Goal: Task Accomplishment & Management: Use online tool/utility

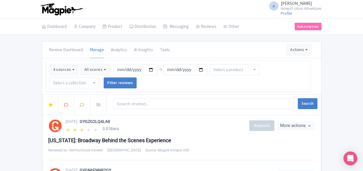
click at [162, 8] on div "A An Nguyen Intrepid Urban Adventures Profile Users Settings Sign out" at bounding box center [181, 9] width 279 height 16
click at [222, 10] on div "A An Nguyen Intrepid Urban Adventures Profile Users Settings Sign out" at bounding box center [181, 9] width 279 height 16
click at [223, 14] on div "A An Nguyen Intrepid Urban Adventures Profile Users Settings Sign out" at bounding box center [181, 9] width 279 height 16
click at [210, 52] on link "Manage" at bounding box center [223, 50] width 55 height 9
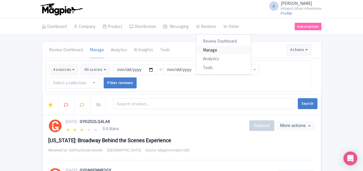
click at [218, 51] on link "Manage" at bounding box center [223, 50] width 55 height 9
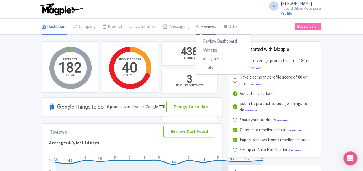
click at [207, 27] on link "Reviews" at bounding box center [206, 27] width 20 height 16
click at [209, 50] on link "Manage" at bounding box center [223, 50] width 55 height 9
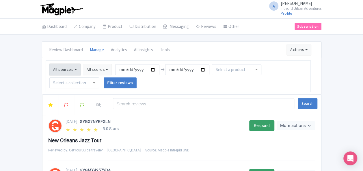
click at [63, 70] on button "All sources" at bounding box center [64, 70] width 31 height 12
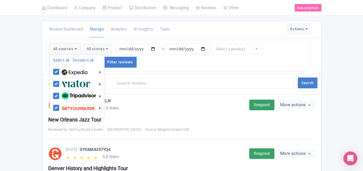
scroll to position [29, 0]
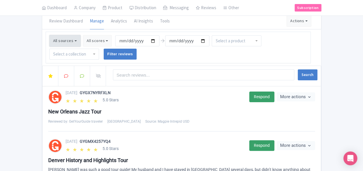
click at [66, 39] on button "All sources" at bounding box center [64, 41] width 31 height 12
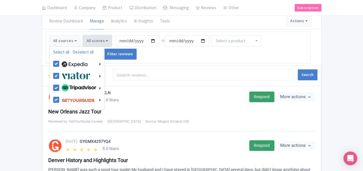
click at [102, 38] on button "All scores" at bounding box center [97, 41] width 29 height 12
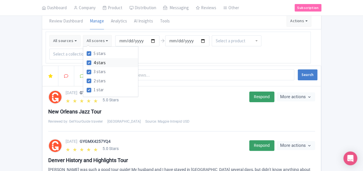
click at [93, 62] on label "4 stars" at bounding box center [99, 63] width 12 height 7
click at [93, 62] on input "4 stars" at bounding box center [95, 61] width 4 height 4
checkbox input "false"
click at [93, 53] on label "5 stars" at bounding box center [99, 53] width 12 height 7
click at [93, 53] on input "5 stars" at bounding box center [95, 52] width 4 height 4
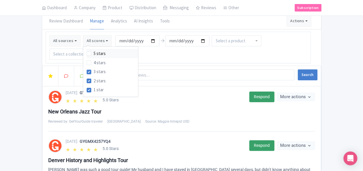
click at [93, 53] on label "5 stars" at bounding box center [99, 53] width 12 height 7
click at [93, 53] on input "5 stars" at bounding box center [95, 52] width 4 height 4
click at [93, 53] on label "5 stars" at bounding box center [99, 53] width 12 height 7
click at [93, 53] on input "5 stars" at bounding box center [95, 52] width 4 height 4
click at [93, 53] on label "5 stars" at bounding box center [99, 53] width 12 height 7
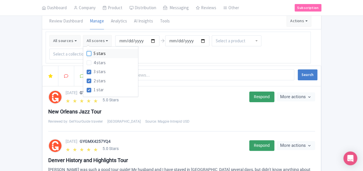
click at [93, 53] on input "5 stars" at bounding box center [95, 52] width 4 height 4
checkbox input "true"
click at [93, 62] on label "4 stars" at bounding box center [99, 63] width 12 height 7
click at [93, 62] on input "4 stars" at bounding box center [95, 61] width 4 height 4
checkbox input "true"
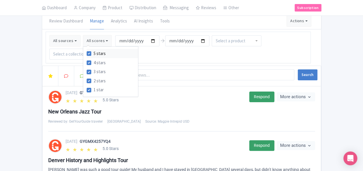
click at [93, 54] on label "5 stars" at bounding box center [99, 53] width 12 height 7
click at [93, 54] on input "5 stars" at bounding box center [95, 52] width 4 height 4
checkbox input "false"
click at [93, 62] on label "4 stars" at bounding box center [99, 63] width 12 height 7
click at [93, 62] on input "4 stars" at bounding box center [95, 61] width 4 height 4
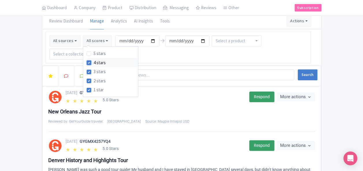
checkbox input "false"
click at [191, 23] on div "Review Dashboard Manage Analytics AI Insights Tools Actions Import new reviews …" at bounding box center [181, 21] width 279 height 16
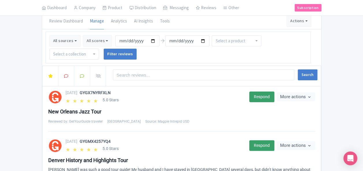
click at [229, 40] on input "select-one" at bounding box center [231, 40] width 32 height 5
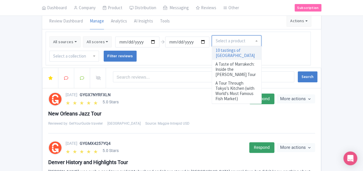
click at [89, 60] on div at bounding box center [74, 56] width 50 height 11
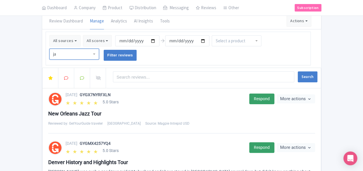
type input "j"
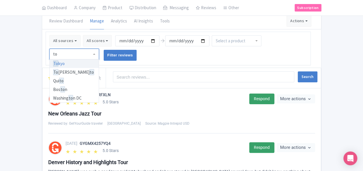
scroll to position [0, 0]
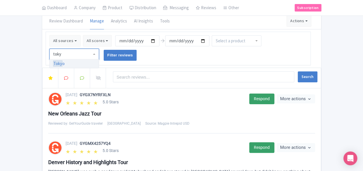
type input "toky"
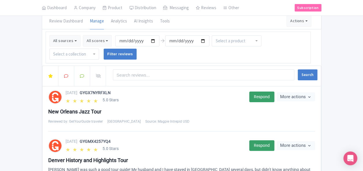
click at [66, 52] on input "select-one" at bounding box center [70, 54] width 34 height 5
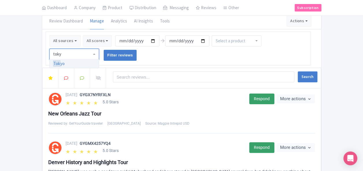
type input "tokyo"
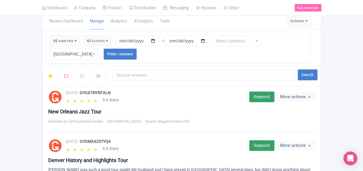
click at [185, 55] on ul "All sources Select all Deselect all Select all Deselect all Urban Adventures - …" at bounding box center [178, 48] width 265 height 32
click at [127, 40] on input "[DATE]" at bounding box center [137, 40] width 44 height 11
click at [151, 40] on input "[DATE]" at bounding box center [137, 40] width 44 height 11
type input "2025-08-01"
click at [183, 55] on ul "All sources Select all Deselect all Select all Deselect all Urban Adventures - …" at bounding box center [178, 48] width 265 height 32
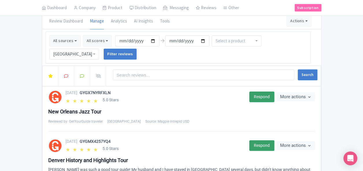
scroll to position [29, 0]
click at [226, 42] on input "select-one" at bounding box center [230, 40] width 31 height 5
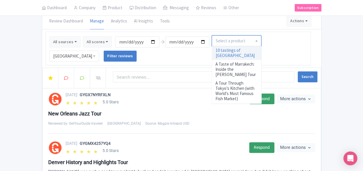
click at [269, 40] on ul "All sources Select all Deselect all Select all Deselect all Urban Adventures - …" at bounding box center [178, 49] width 265 height 34
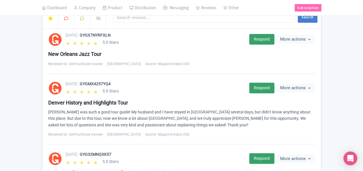
scroll to position [58, 0]
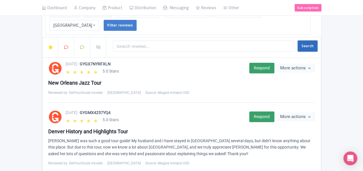
click at [309, 45] on button "Search" at bounding box center [306, 46] width 19 height 11
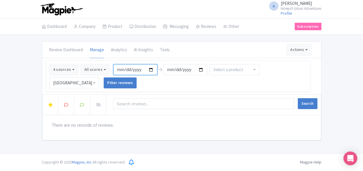
click at [123, 69] on input "[DATE]" at bounding box center [135, 69] width 44 height 11
click at [150, 70] on input "[DATE]" at bounding box center [135, 69] width 44 height 11
type input "[DATE]"
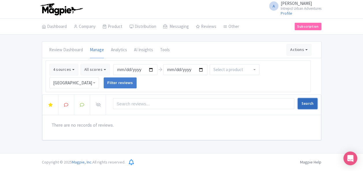
click at [299, 102] on button "Search" at bounding box center [306, 103] width 19 height 11
click at [183, 75] on li "[DATE] [DATE]" at bounding box center [160, 69] width 96 height 13
click at [101, 67] on button "All scores" at bounding box center [94, 70] width 29 height 12
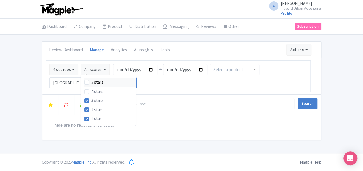
click at [88, 81] on div "5 stars" at bounding box center [109, 82] width 51 height 9
click at [91, 89] on label "4 stars" at bounding box center [97, 92] width 12 height 7
click at [91, 89] on input "4 stars" at bounding box center [93, 90] width 4 height 4
checkbox input "true"
click at [91, 81] on label "5 stars" at bounding box center [97, 82] width 12 height 7
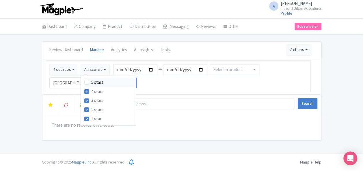
click at [91, 81] on input "5 stars" at bounding box center [93, 81] width 4 height 4
checkbox input "true"
click at [274, 62] on ul "4 sources Select all Deselect all Select all Deselect all Urban Adventures - US…" at bounding box center [178, 77] width 265 height 32
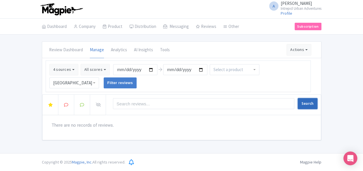
click at [300, 104] on button "Search" at bounding box center [306, 103] width 19 height 11
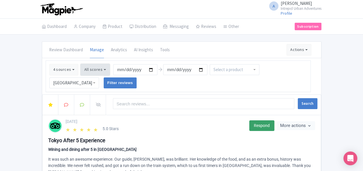
click at [92, 67] on button "All scores" at bounding box center [94, 70] width 29 height 12
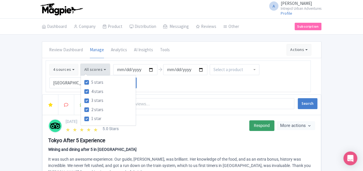
click at [92, 67] on button "All scores" at bounding box center [94, 70] width 29 height 12
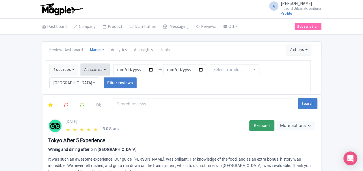
click at [96, 70] on button "All scores" at bounding box center [94, 70] width 29 height 12
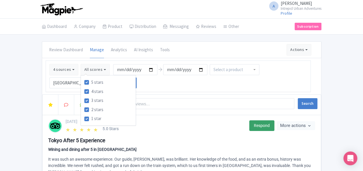
click at [180, 87] on ul "4 sources Select all Deselect all Select all Deselect all Urban Adventures - US…" at bounding box center [178, 77] width 265 height 32
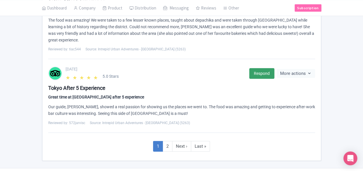
scroll to position [726, 0]
click at [167, 141] on link "2" at bounding box center [167, 146] width 10 height 11
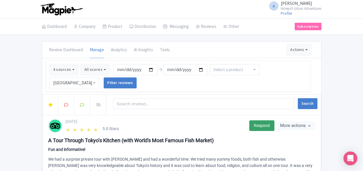
click at [233, 87] on ul "4 sources Select all Deselect all Select all Deselect all Urban Adventures - US…" at bounding box center [178, 77] width 265 height 32
click at [262, 124] on link "Respond" at bounding box center [261, 126] width 25 height 11
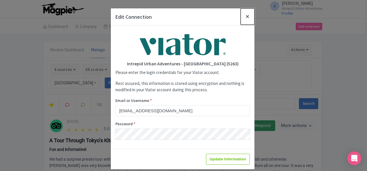
click at [248, 18] on button "Close" at bounding box center [248, 16] width 14 height 16
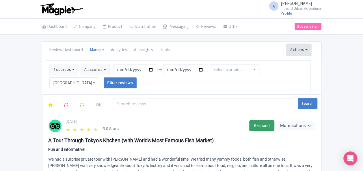
click at [296, 50] on button "Actions" at bounding box center [298, 50] width 25 height 12
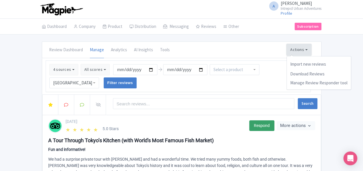
click at [296, 50] on button "Actions" at bounding box center [298, 50] width 25 height 12
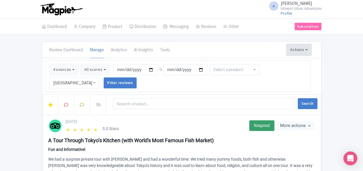
scroll to position [29, 0]
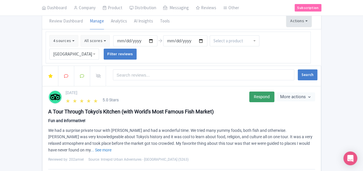
click at [294, 20] on button "Actions" at bounding box center [298, 21] width 25 height 12
click at [295, 20] on button "Actions" at bounding box center [298, 21] width 25 height 12
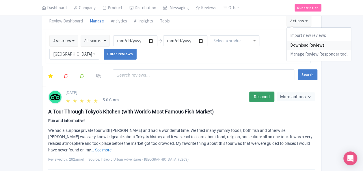
click at [310, 45] on link "Download Reviews" at bounding box center [318, 45] width 64 height 9
click at [305, 45] on link "Download Reviews" at bounding box center [318, 45] width 64 height 9
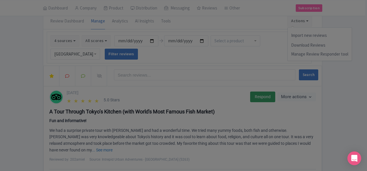
click at [181, 38] on body "A An Nguyen Intrepid Urban Adventures Profile Users Settings Sign out Dashboard…" at bounding box center [183, 56] width 367 height 171
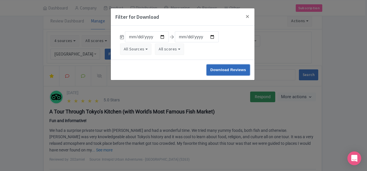
click at [229, 70] on input "Download Reviews" at bounding box center [228, 70] width 43 height 11
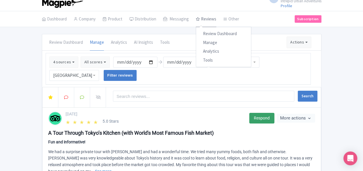
scroll to position [0, 0]
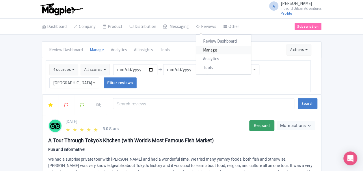
click at [213, 47] on link "Manage" at bounding box center [223, 50] width 55 height 9
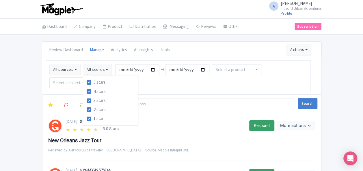
click at [134, 58] on div "All sources Select all Deselect all Select all Deselect all Urban Adventures - …" at bounding box center [181, 76] width 279 height 36
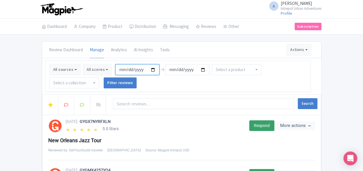
click at [151, 69] on input "[DATE]" at bounding box center [137, 69] width 44 height 11
click at [179, 55] on div "Review Dashboard [GEOGRAPHIC_DATA] Analytics AI Insights Tools Actions Import n…" at bounding box center [181, 50] width 279 height 16
click at [95, 84] on div at bounding box center [74, 83] width 50 height 11
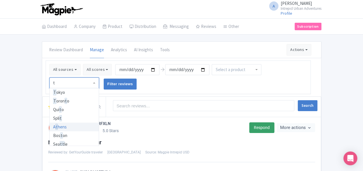
type input "to"
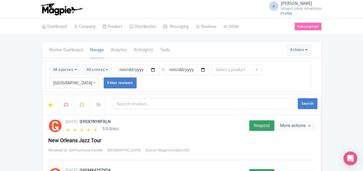
scroll to position [58, 0]
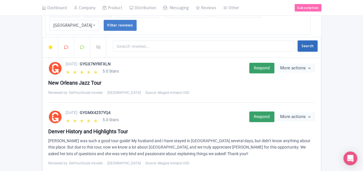
click at [308, 41] on button "Search" at bounding box center [306, 46] width 19 height 11
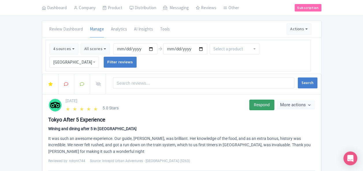
scroll to position [29, 0]
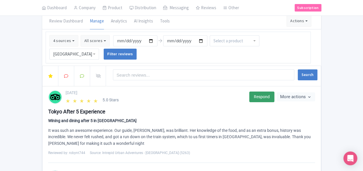
click at [65, 92] on div "[DATE]" at bounding box center [155, 93] width 180 height 6
click at [90, 90] on div "[DATE]" at bounding box center [155, 93] width 180 height 6
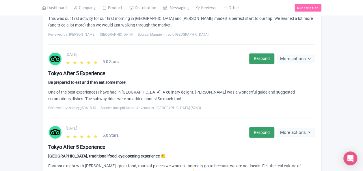
scroll to position [346, 0]
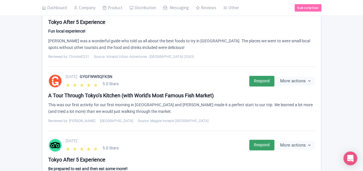
click at [100, 74] on span "GYGFWW5QFK5N" at bounding box center [96, 76] width 33 height 5
drag, startPoint x: 100, startPoint y: 68, endPoint x: 68, endPoint y: 68, distance: 31.7
click at [66, 74] on div "[DATE] GYGFWW5QFK5N" at bounding box center [155, 77] width 180 height 6
drag, startPoint x: 93, startPoint y: 70, endPoint x: 105, endPoint y: 70, distance: 11.5
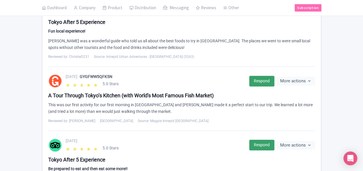
click at [101, 74] on div "[DATE] GYGFWW5QFK5N" at bounding box center [155, 77] width 180 height 6
drag, startPoint x: 105, startPoint y: 70, endPoint x: 125, endPoint y: 70, distance: 19.6
click at [125, 74] on div "[DATE] GYGFWW5QFK5N" at bounding box center [155, 77] width 180 height 6
click at [107, 74] on span "GYGFWW5QFK5N" at bounding box center [96, 76] width 33 height 5
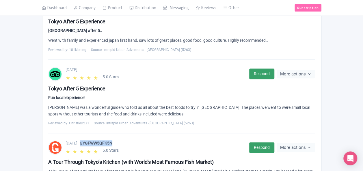
scroll to position [289, 0]
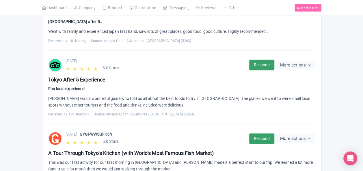
click at [65, 58] on div "[DATE]" at bounding box center [155, 61] width 180 height 6
click at [115, 58] on div "[DATE]" at bounding box center [155, 61] width 180 height 6
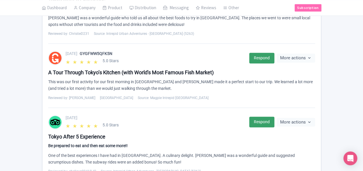
scroll to position [375, 0]
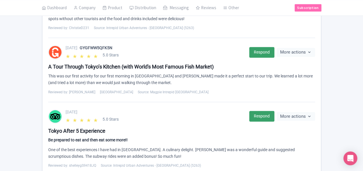
click at [65, 109] on div "[DATE]" at bounding box center [155, 112] width 180 height 6
click at [99, 109] on div "[DATE]" at bounding box center [155, 112] width 180 height 6
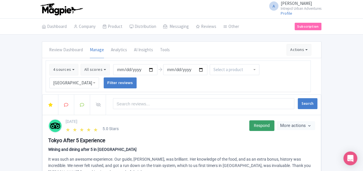
scroll to position [29, 0]
